Goal: Communication & Community: Answer question/provide support

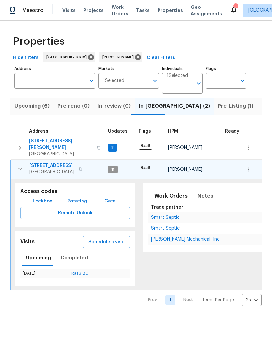
click at [19, 168] on icon "button" at bounding box center [20, 169] width 8 height 8
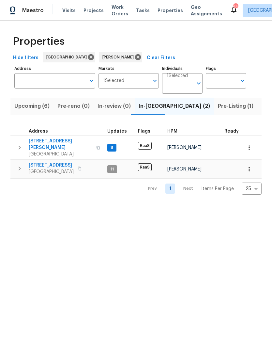
click at [16, 166] on icon "button" at bounding box center [20, 169] width 8 height 8
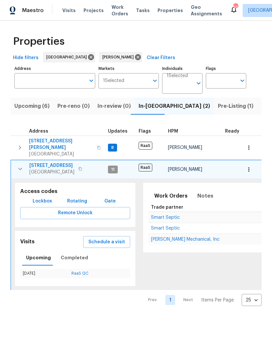
click at [184, 237] on span "[PERSON_NAME] Mechanical, Inc" at bounding box center [185, 239] width 69 height 5
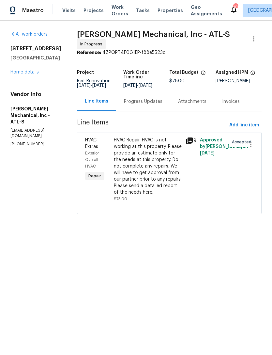
click at [156, 105] on div "Progress Updates" at bounding box center [143, 101] width 39 height 7
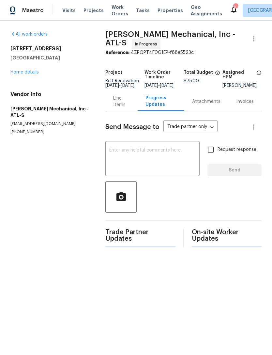
click at [163, 159] on textarea at bounding box center [152, 159] width 87 height 23
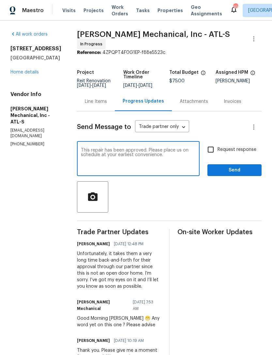
type textarea "This repair has been approved. Please place us on schedule at your earliest con…"
click at [214, 155] on input "Request response" at bounding box center [211, 150] width 14 height 14
checkbox input "true"
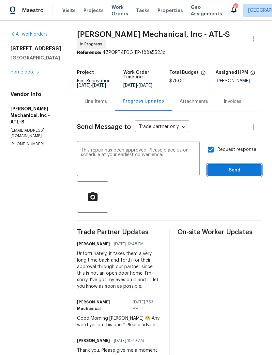
click at [231, 170] on span "Send" at bounding box center [235, 170] width 44 height 8
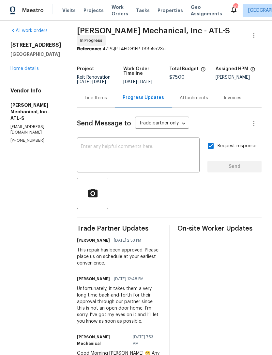
scroll to position [3, 0]
click at [30, 69] on link "Home details" at bounding box center [24, 69] width 28 height 5
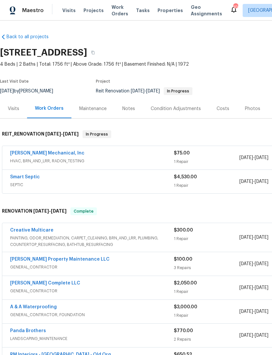
click at [133, 108] on div "Notes" at bounding box center [129, 109] width 13 height 7
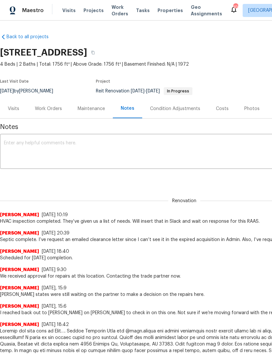
click at [107, 151] on textarea at bounding box center [184, 152] width 361 height 23
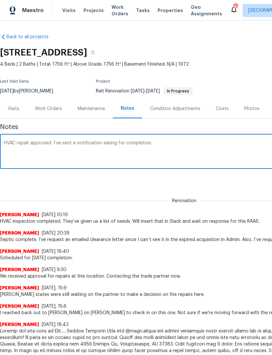
type textarea "HVAC repair approved. I’ve sent a notification asking for completion."
click at [217, 181] on div "Renovation 85279cdf-0c04-4c41-b1bc-15a3b394e216 ​ Add" at bounding box center [184, 179] width 369 height 12
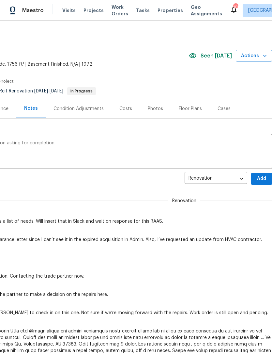
scroll to position [0, 97]
click at [261, 178] on span "Add" at bounding box center [262, 179] width 10 height 8
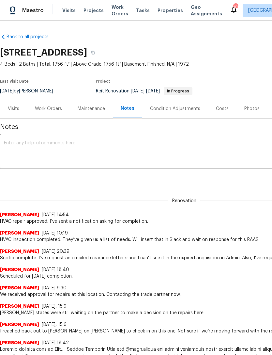
scroll to position [0, 0]
